Goal: Transaction & Acquisition: Subscribe to service/newsletter

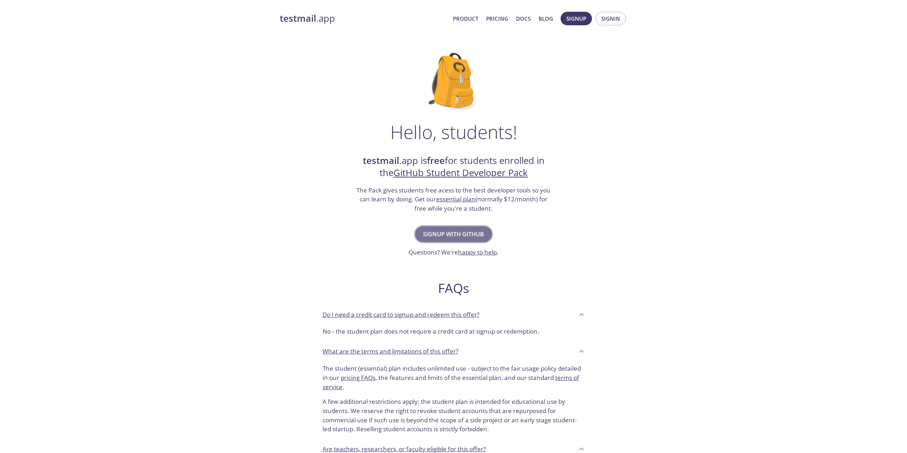
click at [481, 235] on span "Signup with GitHub" at bounding box center [453, 234] width 61 height 10
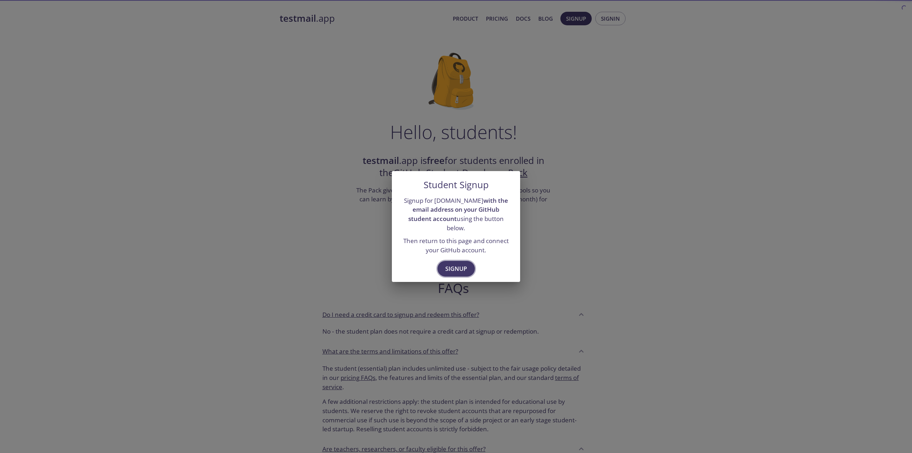
click at [461, 264] on span "Signup" at bounding box center [457, 269] width 22 height 10
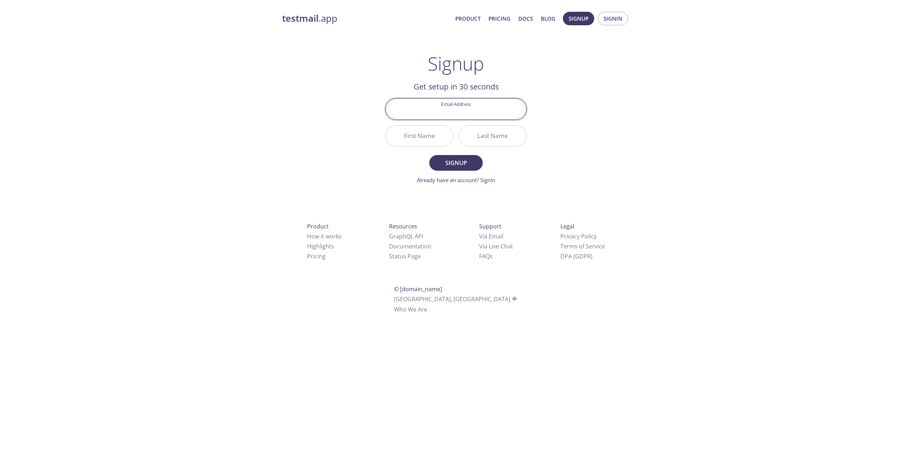
click at [478, 113] on input "Email Address" at bounding box center [456, 109] width 140 height 20
type input "[EMAIL_ADDRESS][DOMAIN_NAME]"
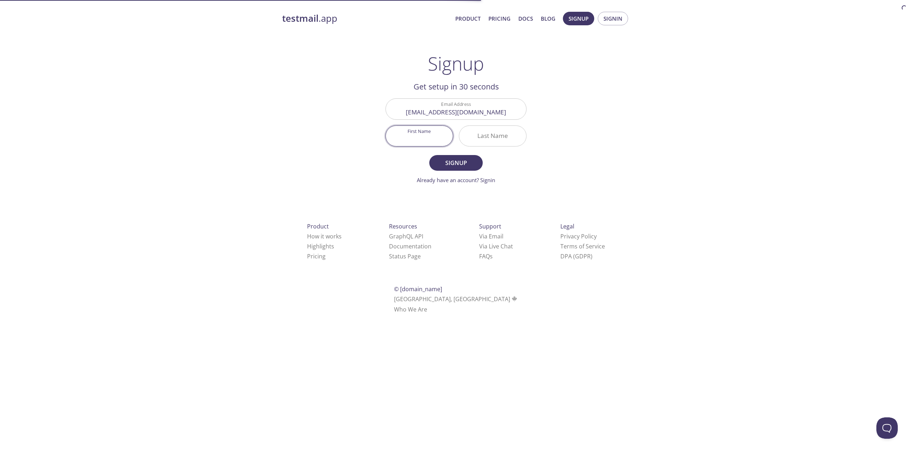
click at [442, 135] on input "First Name" at bounding box center [419, 136] width 67 height 20
type input "Leyli"
click at [485, 137] on input "Last Name" at bounding box center [492, 136] width 67 height 20
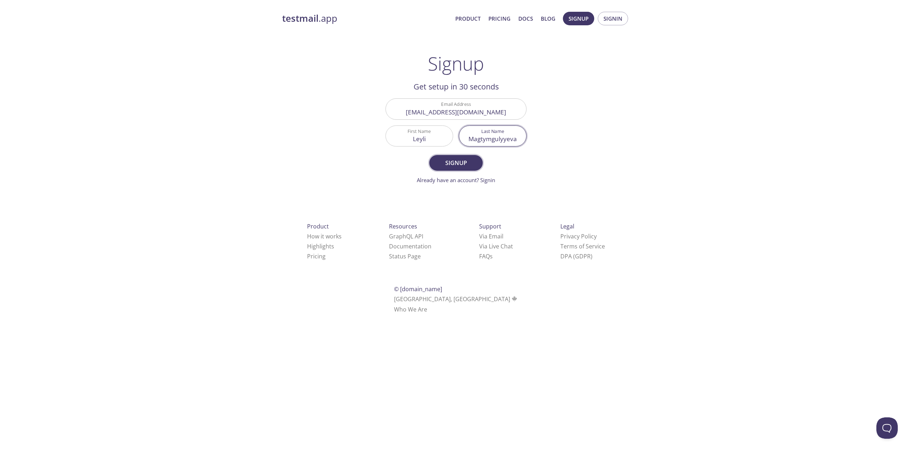
type input "Magtymgulyyeva"
click at [465, 159] on span "Signup" at bounding box center [456, 163] width 38 height 10
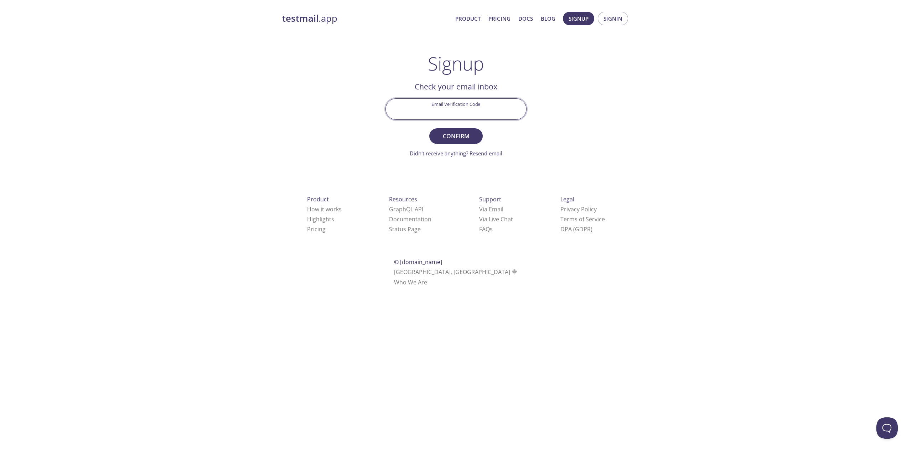
drag, startPoint x: 470, startPoint y: 115, endPoint x: 474, endPoint y: 110, distance: 6.0
click at [471, 113] on input "Email Verification Code" at bounding box center [456, 109] width 140 height 20
paste input "ZL2KRYY"
type input "ZL2KRYY"
click at [465, 137] on span "Confirm" at bounding box center [456, 136] width 38 height 10
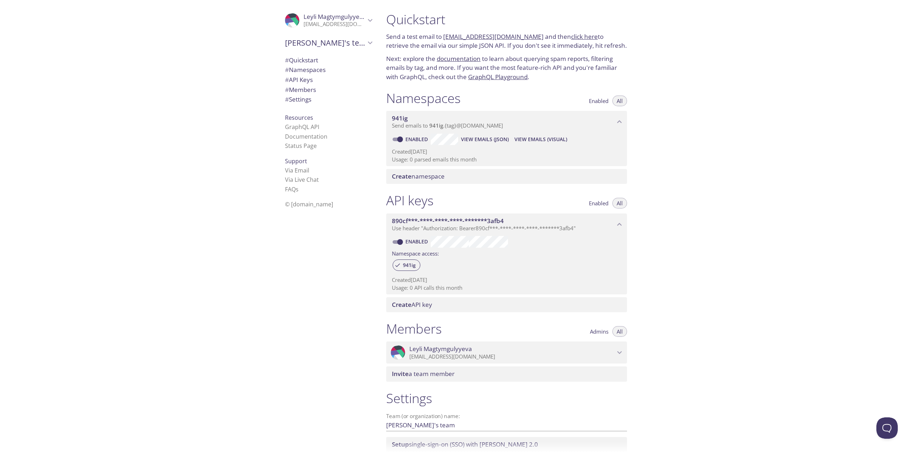
drag, startPoint x: 398, startPoint y: 32, endPoint x: 609, endPoint y: 44, distance: 211.3
click at [609, 44] on p "Send a test email to [EMAIL_ADDRESS][DOMAIN_NAME] and then click here to retrie…" at bounding box center [506, 41] width 241 height 18
click at [677, 182] on div "Quickstart Send a test email to [EMAIL_ADDRESS][DOMAIN_NAME] and then click her…" at bounding box center [647, 226] width 532 height 453
